Goal: Find specific page/section: Find specific page/section

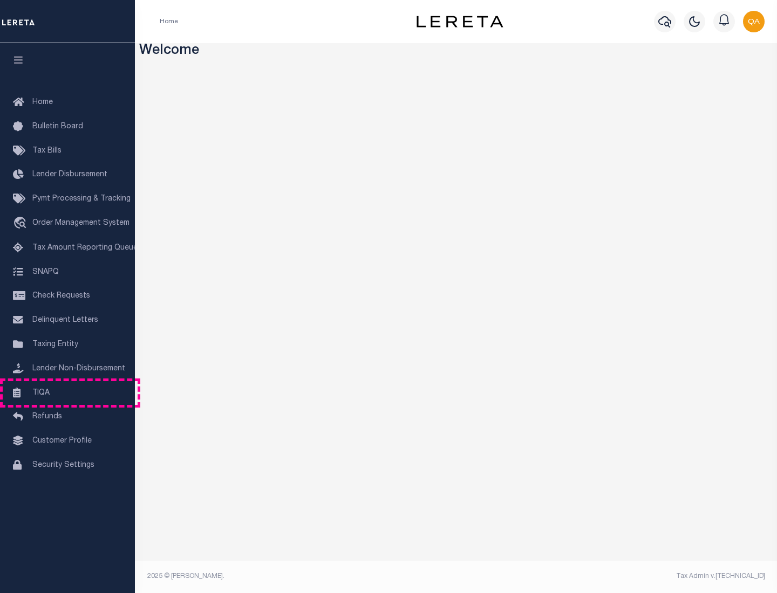
click at [67, 393] on link "TIQA" at bounding box center [67, 393] width 135 height 24
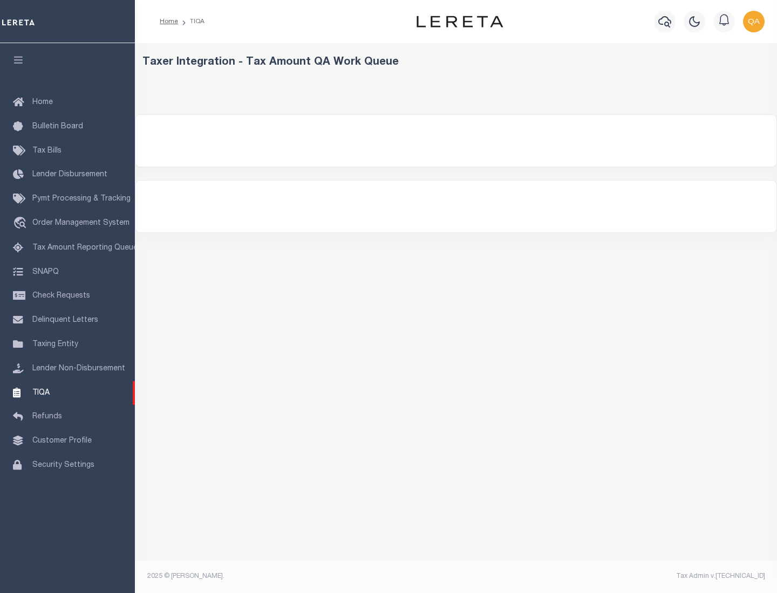
select select "200"
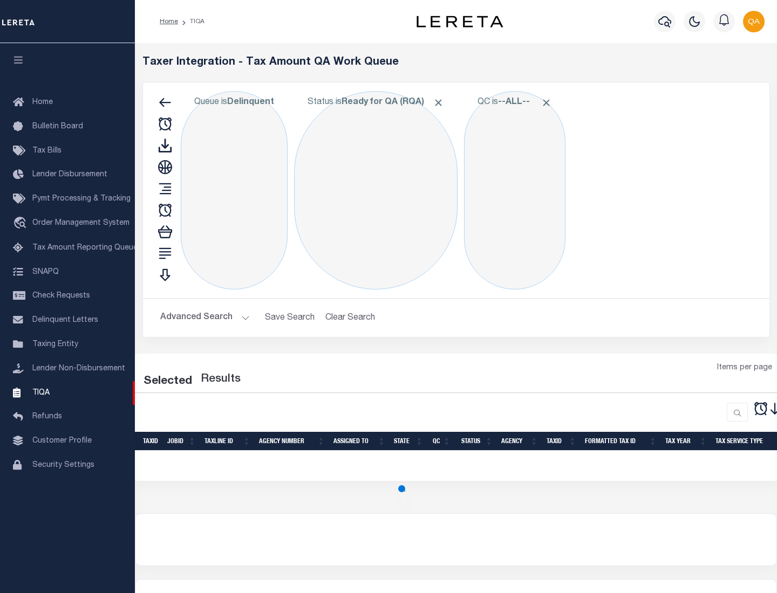
select select "200"
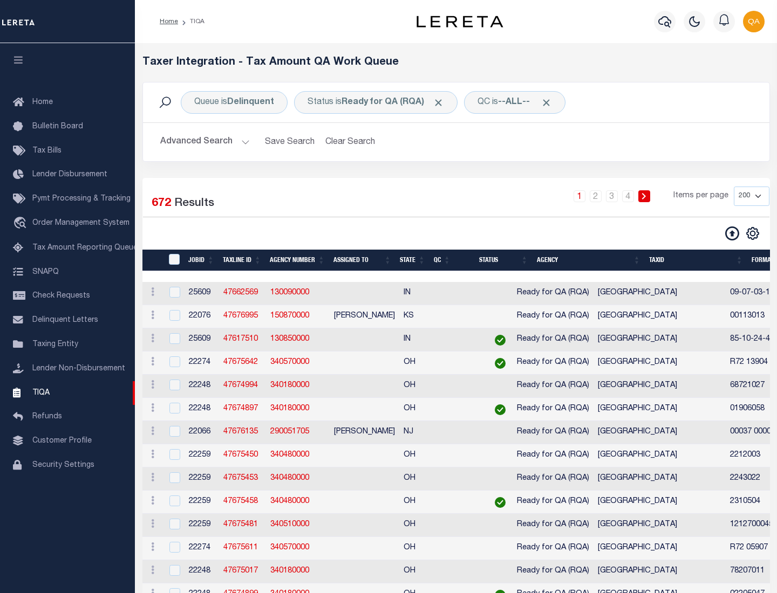
click at [442, 102] on span "Click to Remove" at bounding box center [438, 102] width 11 height 11
